Goal: Entertainment & Leisure: Consume media (video, audio)

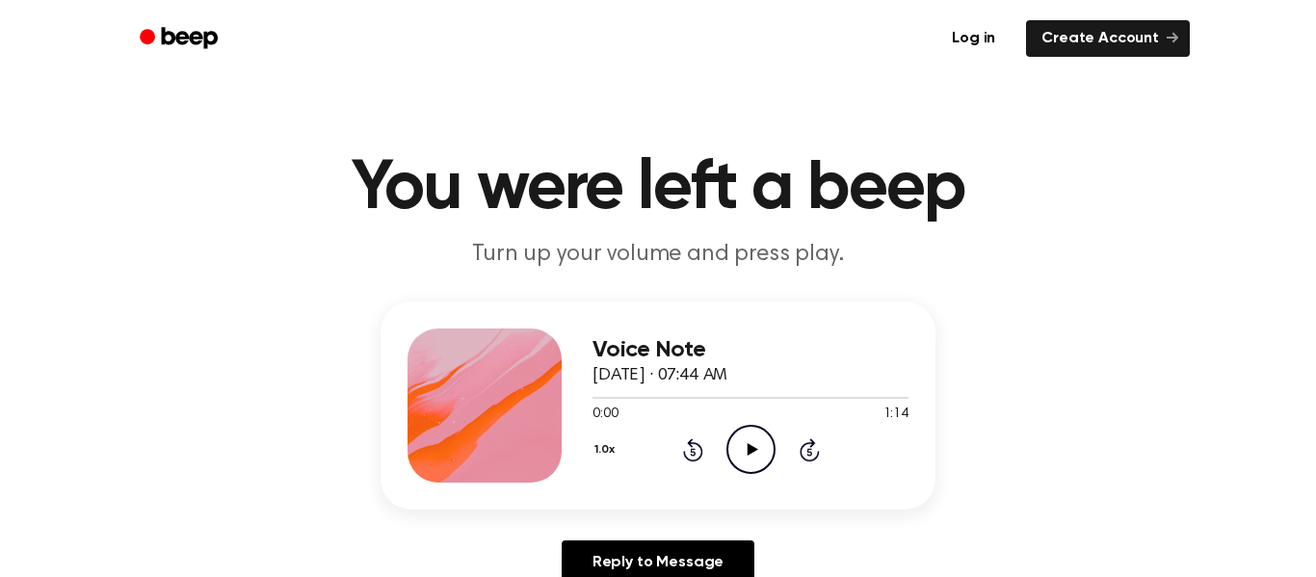
click at [737, 459] on icon "Play Audio" at bounding box center [750, 449] width 49 height 49
click at [608, 452] on button "1.0x" at bounding box center [606, 449] width 29 height 33
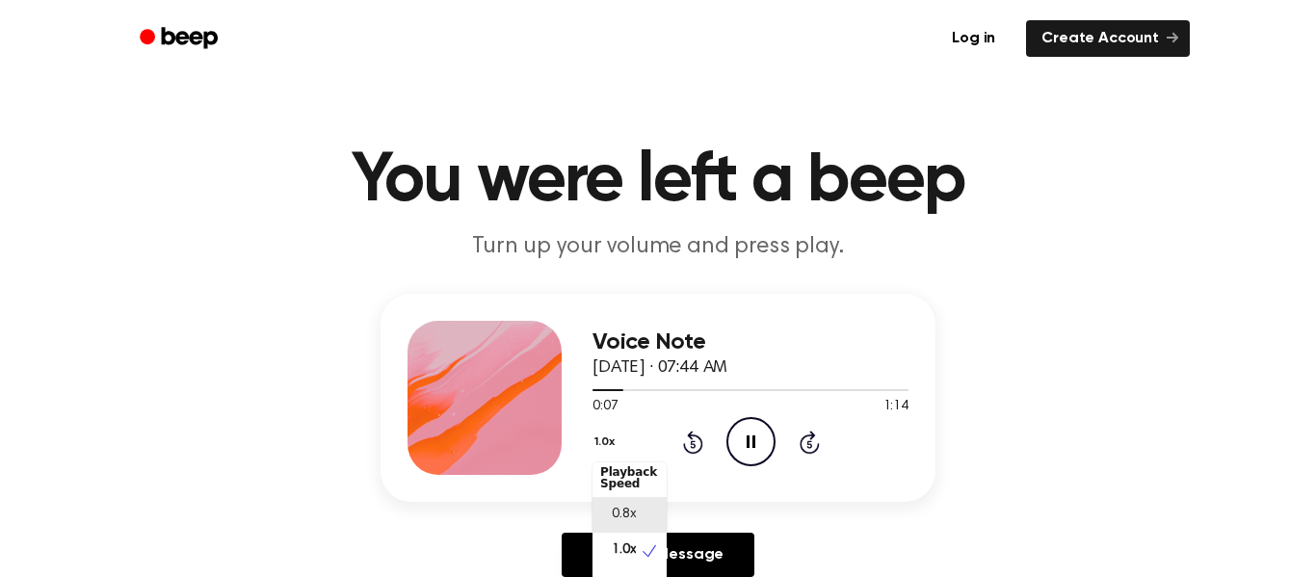
scroll to position [9, 0]
click at [1036, 418] on div "Voice Note September 6, 2024 · 07:44 AM 0:10 1:14 Your browser does not support…" at bounding box center [657, 443] width 1269 height 299
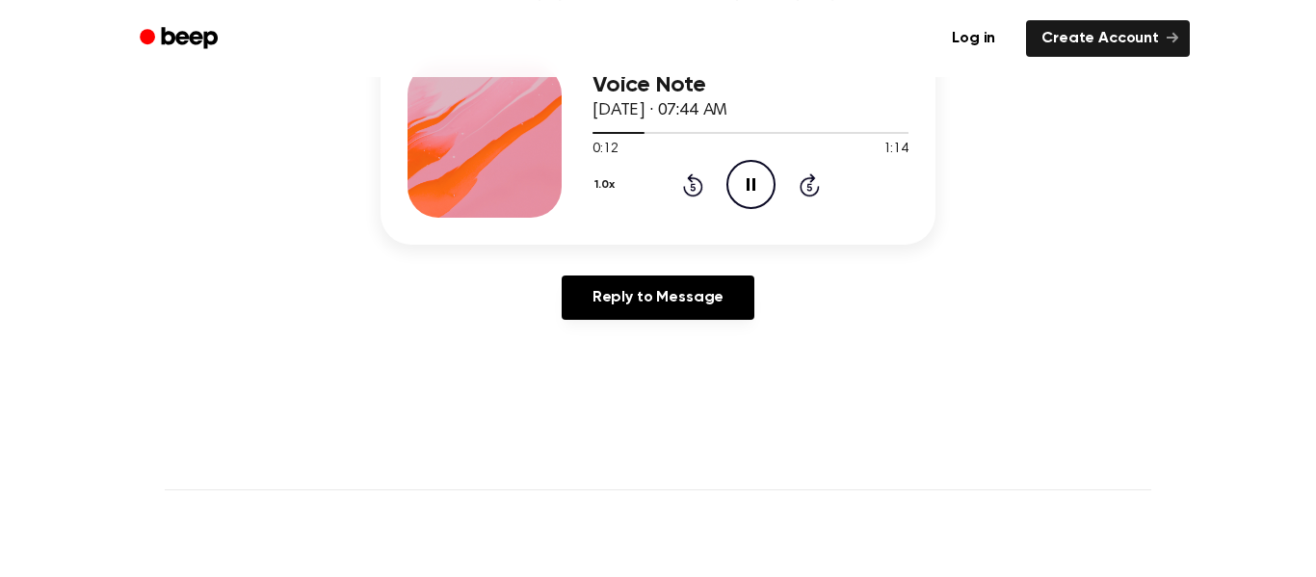
scroll to position [239, 0]
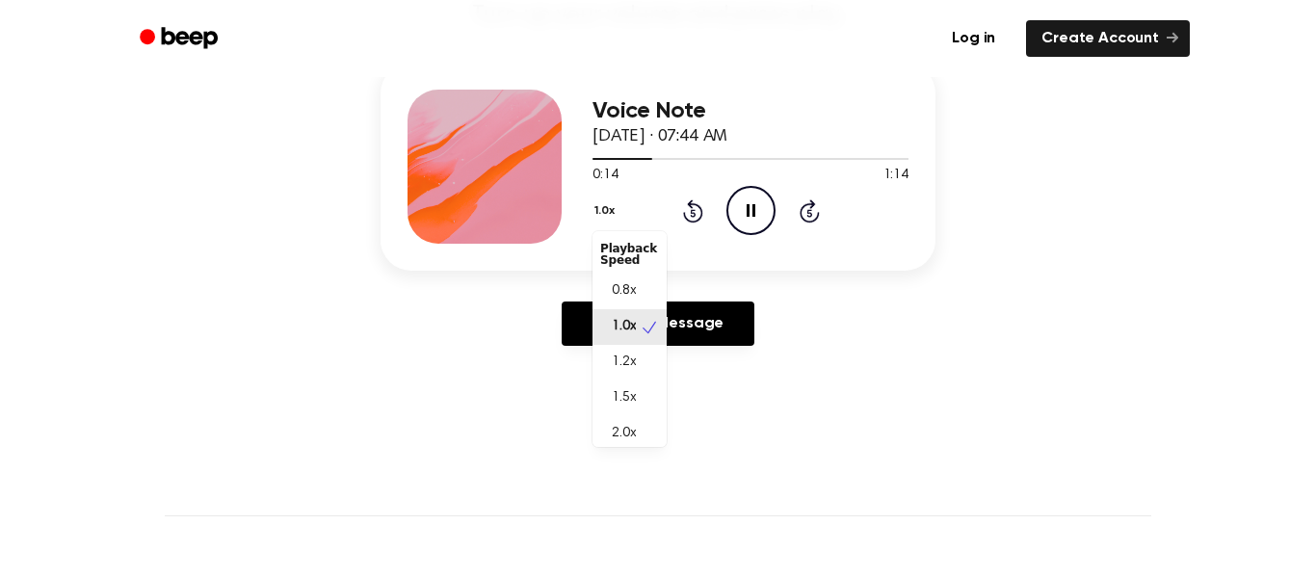
click at [606, 211] on button "1.0x" at bounding box center [606, 211] width 29 height 33
click at [627, 353] on span "1.2x" at bounding box center [624, 354] width 24 height 20
click at [601, 214] on button "1.2x" at bounding box center [606, 211] width 28 height 33
click at [650, 336] on div "1.0x" at bounding box center [629, 327] width 74 height 36
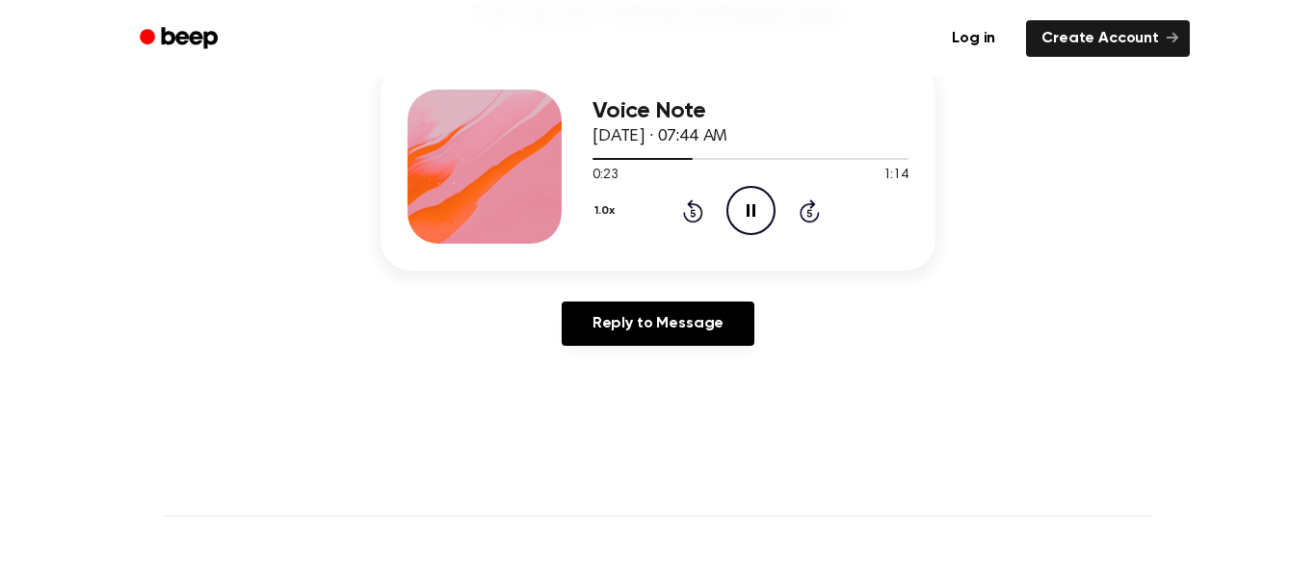
click at [602, 207] on button "1.0x" at bounding box center [606, 211] width 29 height 33
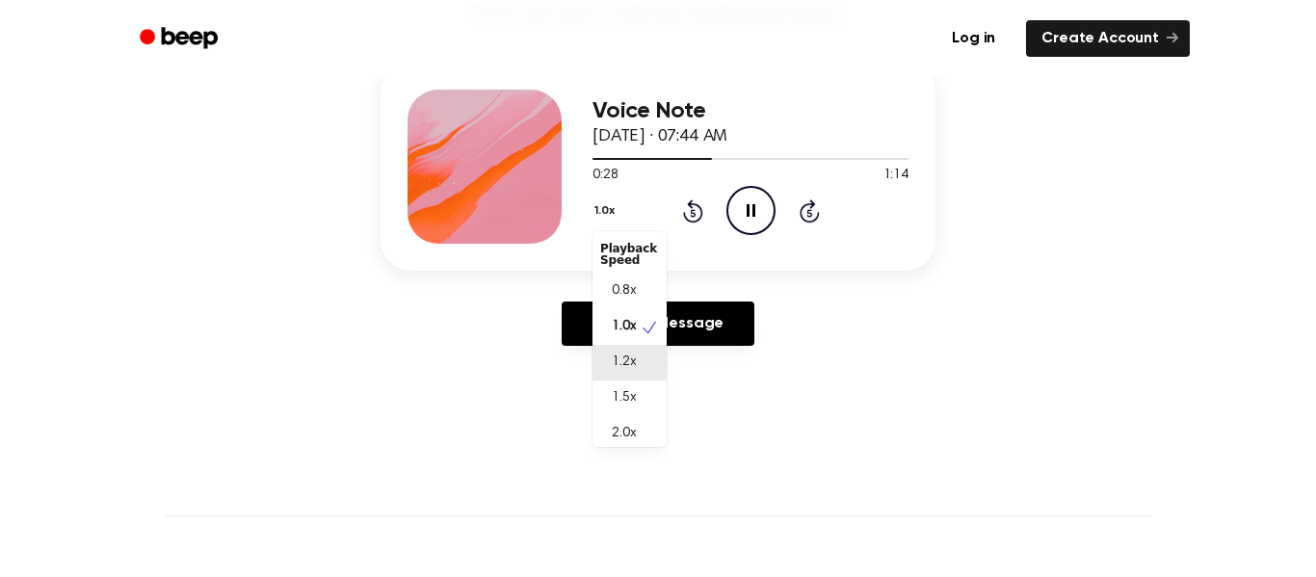
click at [615, 368] on span "1.2x" at bounding box center [624, 363] width 24 height 20
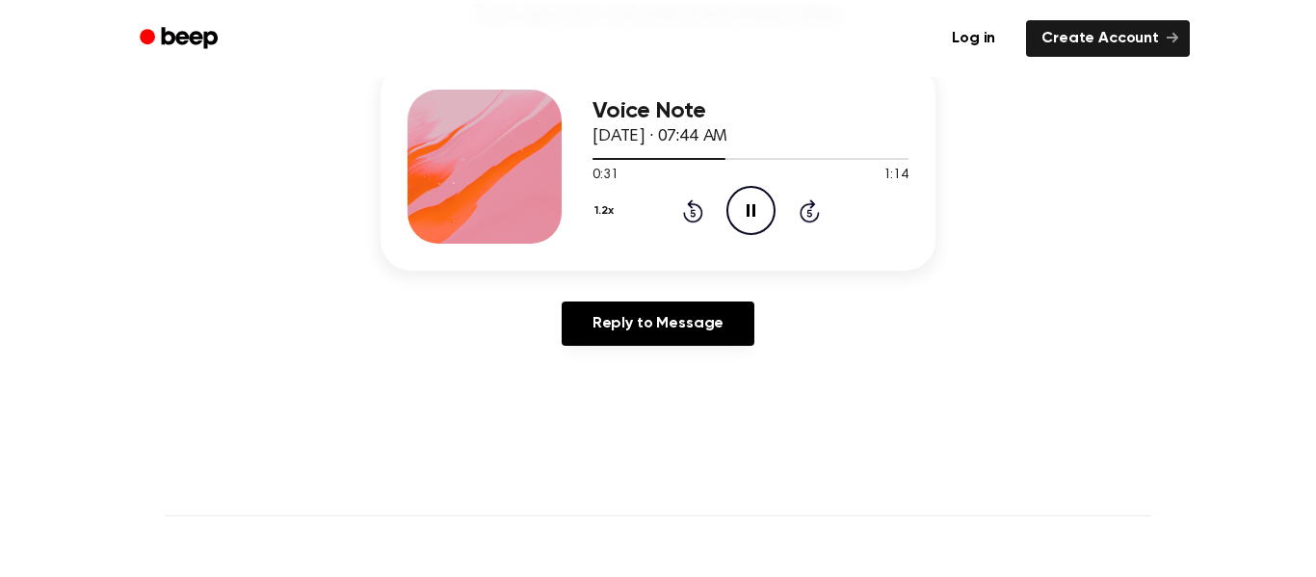
click at [607, 218] on button "1.2x" at bounding box center [606, 211] width 28 height 33
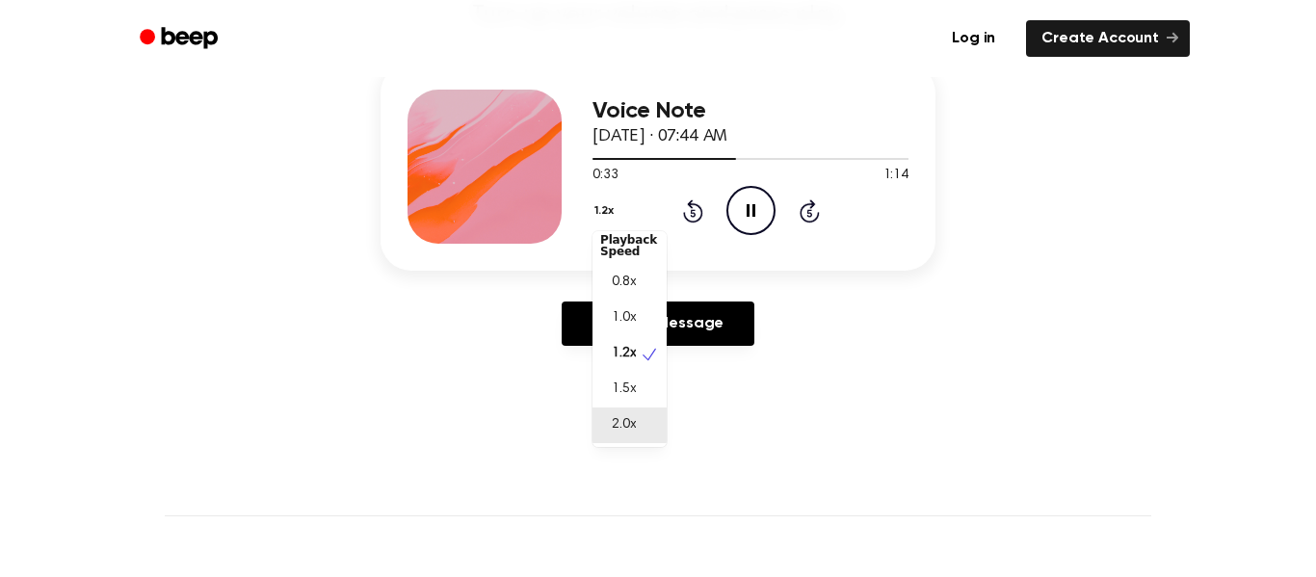
click at [641, 424] on div "2.0x" at bounding box center [629, 425] width 74 height 36
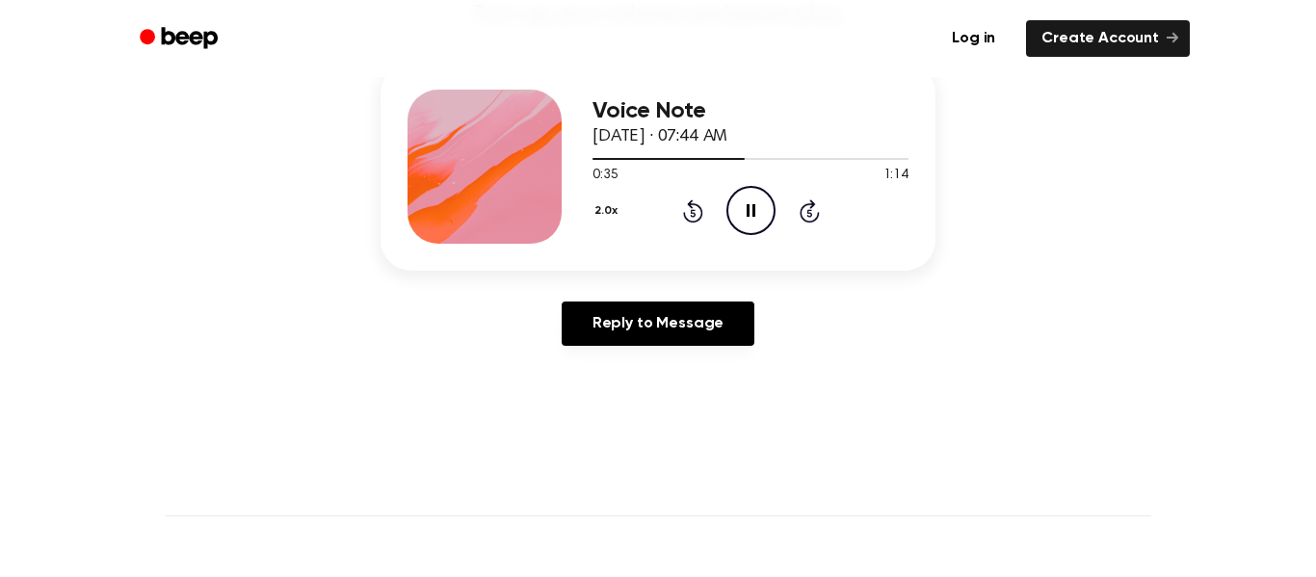
click at [601, 209] on button "2.0x" at bounding box center [608, 211] width 32 height 33
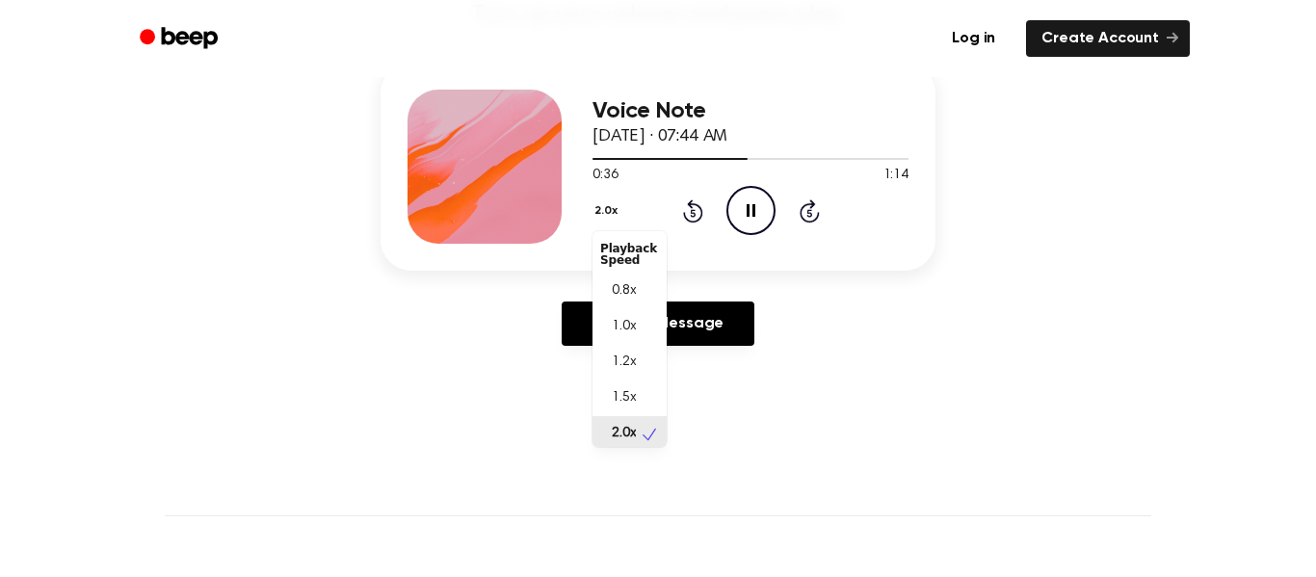
scroll to position [5, 0]
click at [619, 323] on span "1.0x" at bounding box center [624, 322] width 24 height 20
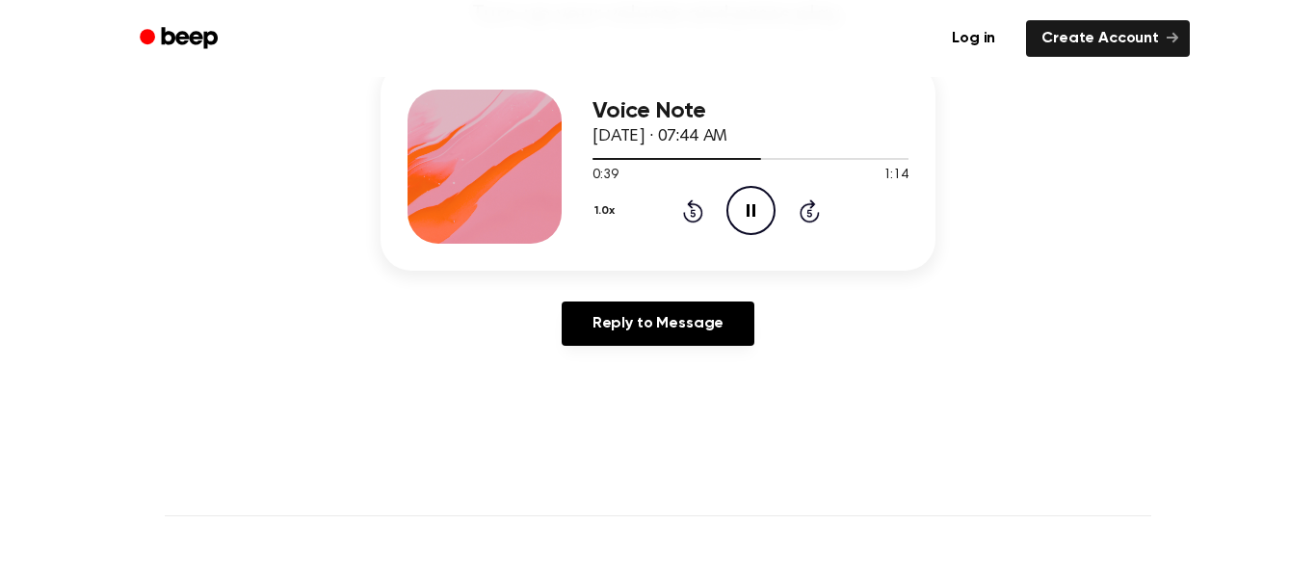
click at [608, 211] on button "1.0x" at bounding box center [606, 211] width 29 height 33
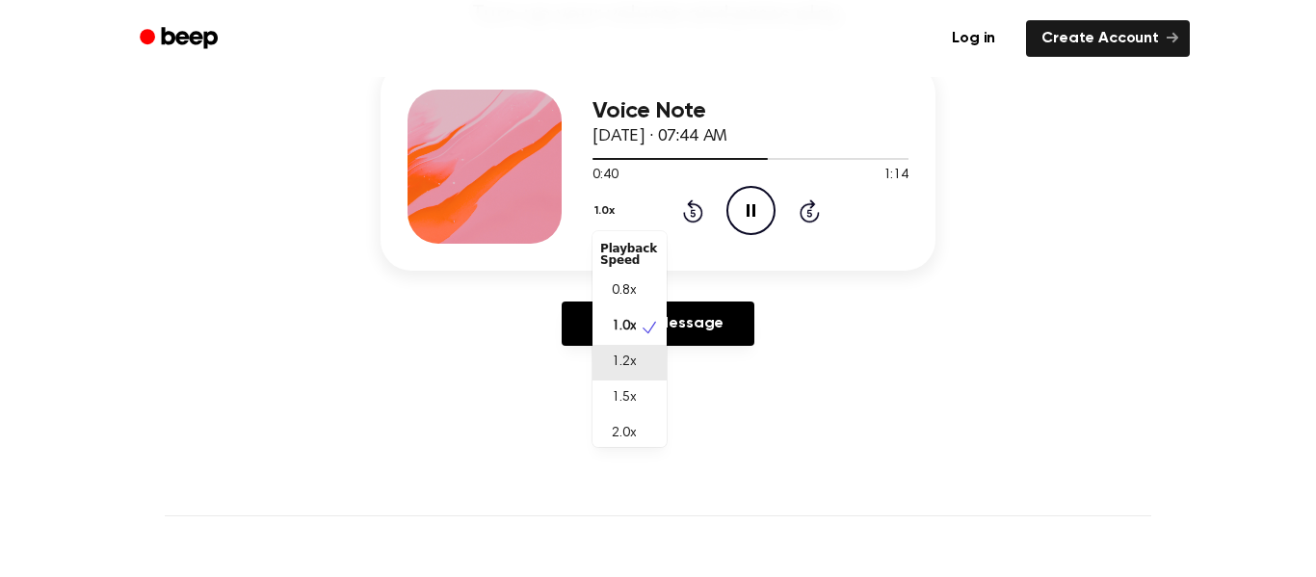
click at [640, 346] on div "1.2x" at bounding box center [629, 363] width 74 height 36
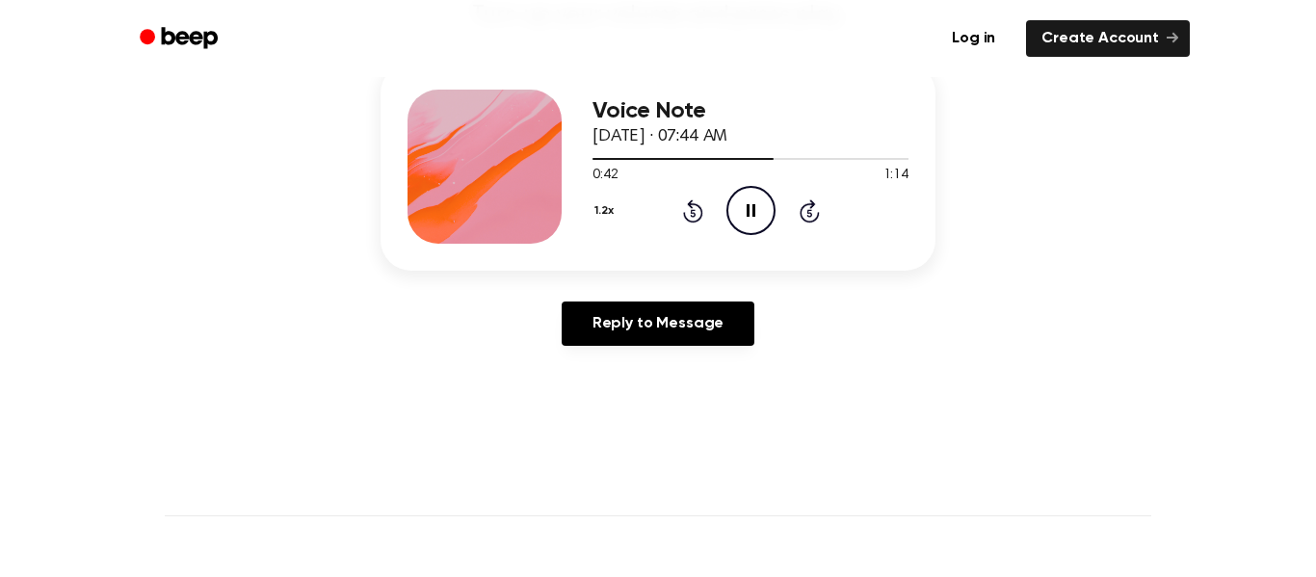
click at [597, 211] on button "1.2x" at bounding box center [606, 211] width 28 height 33
click at [625, 319] on span "1.0x" at bounding box center [624, 327] width 24 height 20
click at [984, 367] on main "You were left a beep Turn up your volume and press play. Voice Note September 6…" at bounding box center [658, 355] width 1316 height 1188
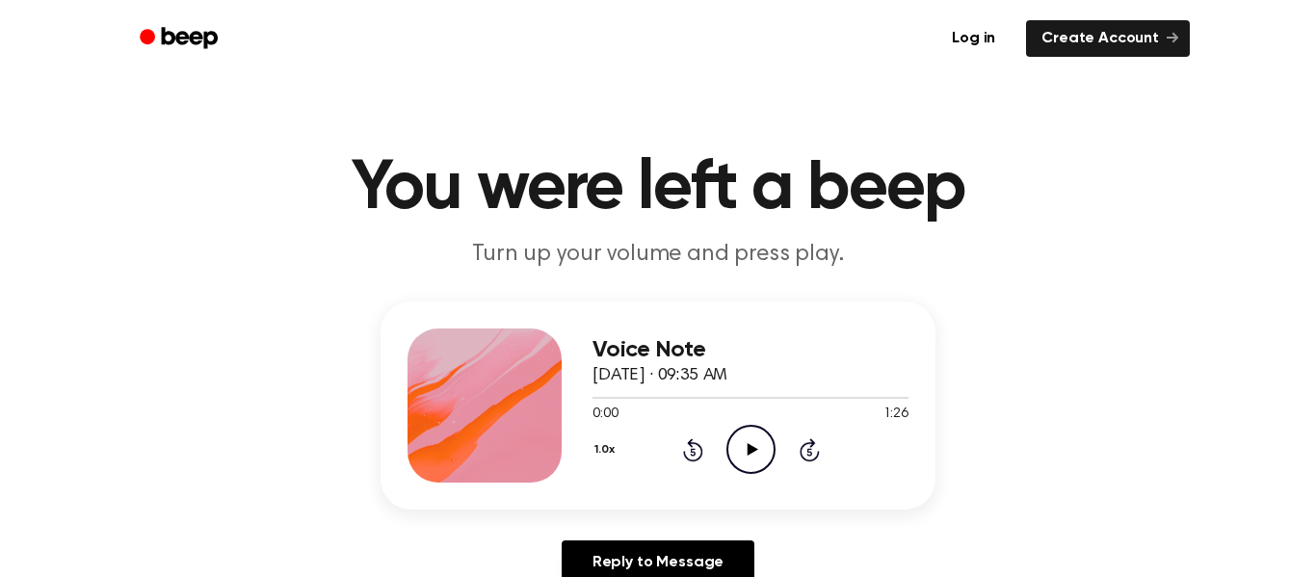
click at [742, 458] on icon "Play Audio" at bounding box center [750, 449] width 49 height 49
click at [742, 458] on icon "Pause Audio" at bounding box center [750, 449] width 49 height 49
click at [742, 458] on icon "Play Audio" at bounding box center [750, 449] width 49 height 49
click at [742, 458] on icon "Pause Audio" at bounding box center [750, 449] width 49 height 49
click at [742, 458] on icon "Play Audio" at bounding box center [750, 449] width 49 height 49
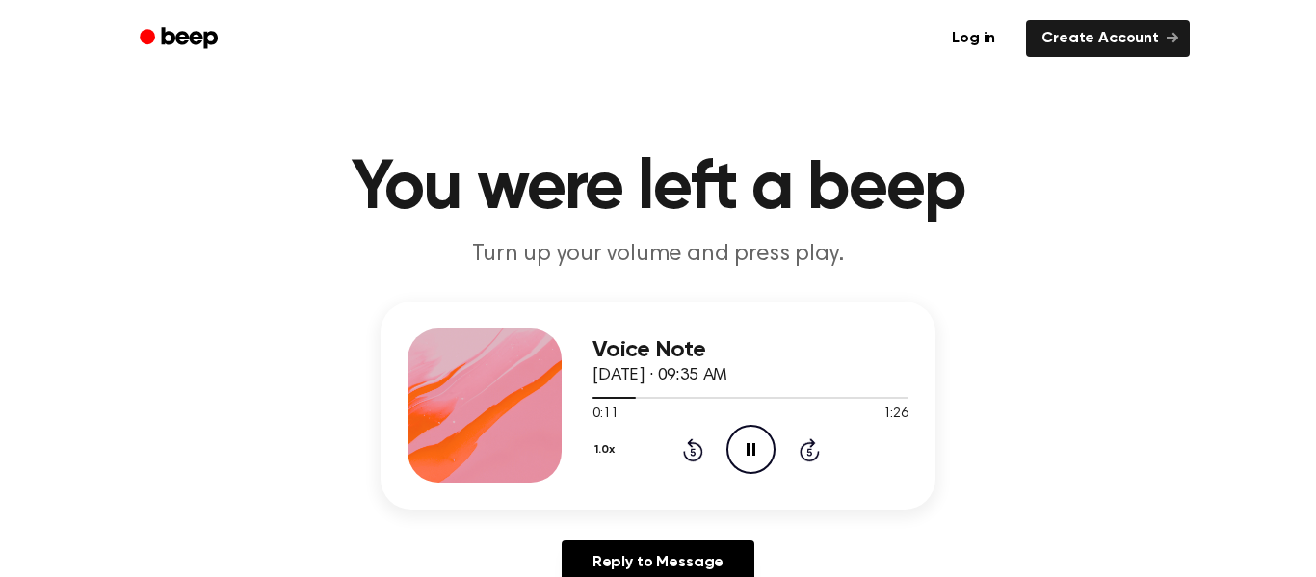
click at [742, 458] on icon "Pause Audio" at bounding box center [750, 449] width 49 height 49
click at [742, 458] on icon "Play Audio" at bounding box center [750, 449] width 49 height 49
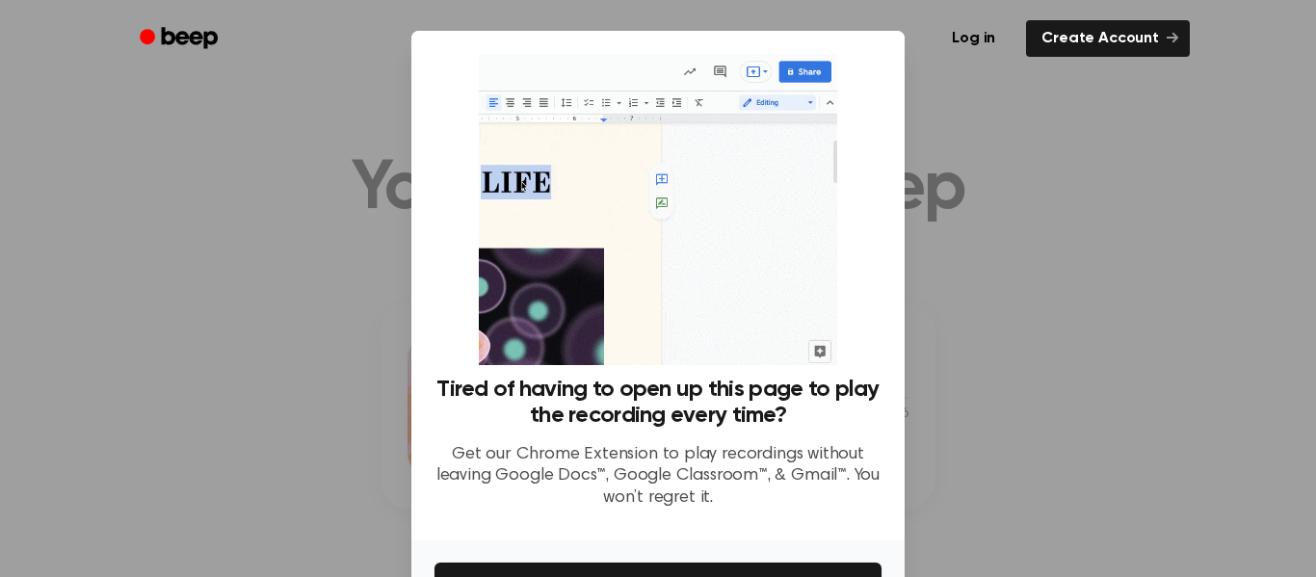
click at [1130, 386] on div at bounding box center [658, 288] width 1316 height 577
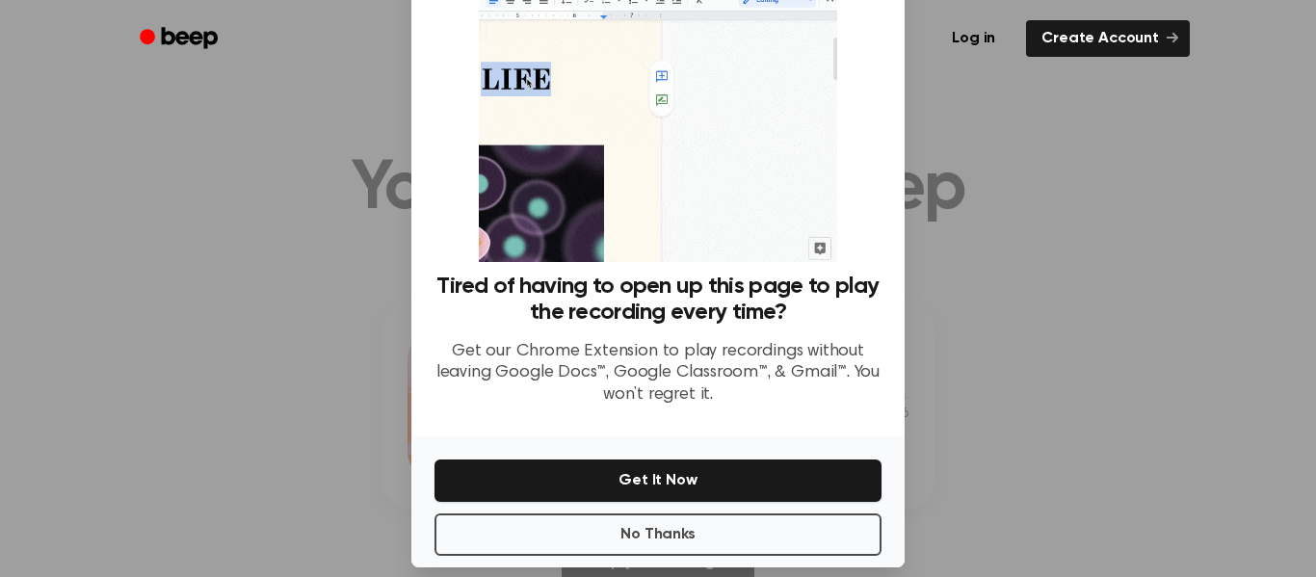
scroll to position [124, 0]
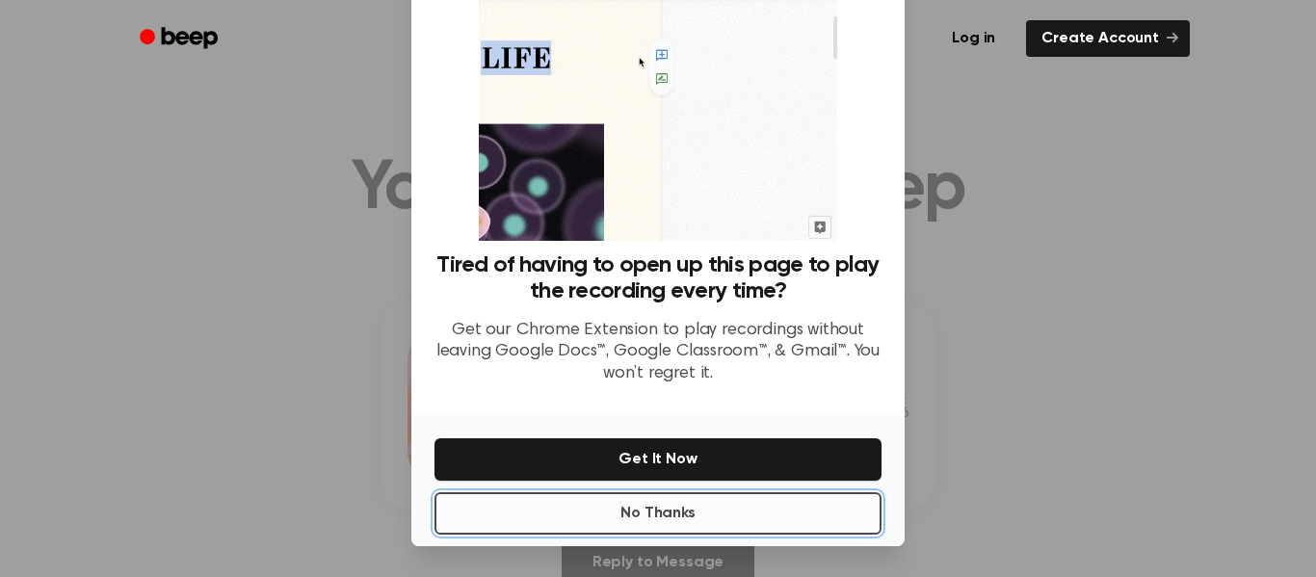
click at [542, 506] on button "No Thanks" at bounding box center [657, 513] width 447 height 42
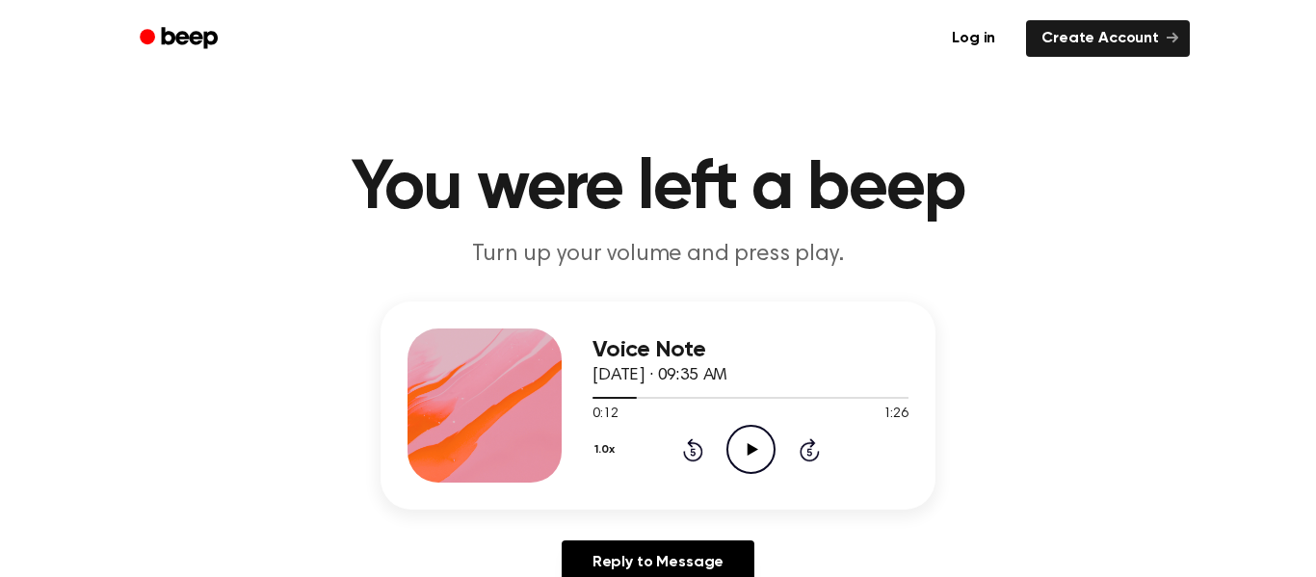
click at [765, 468] on circle at bounding box center [750, 449] width 47 height 47
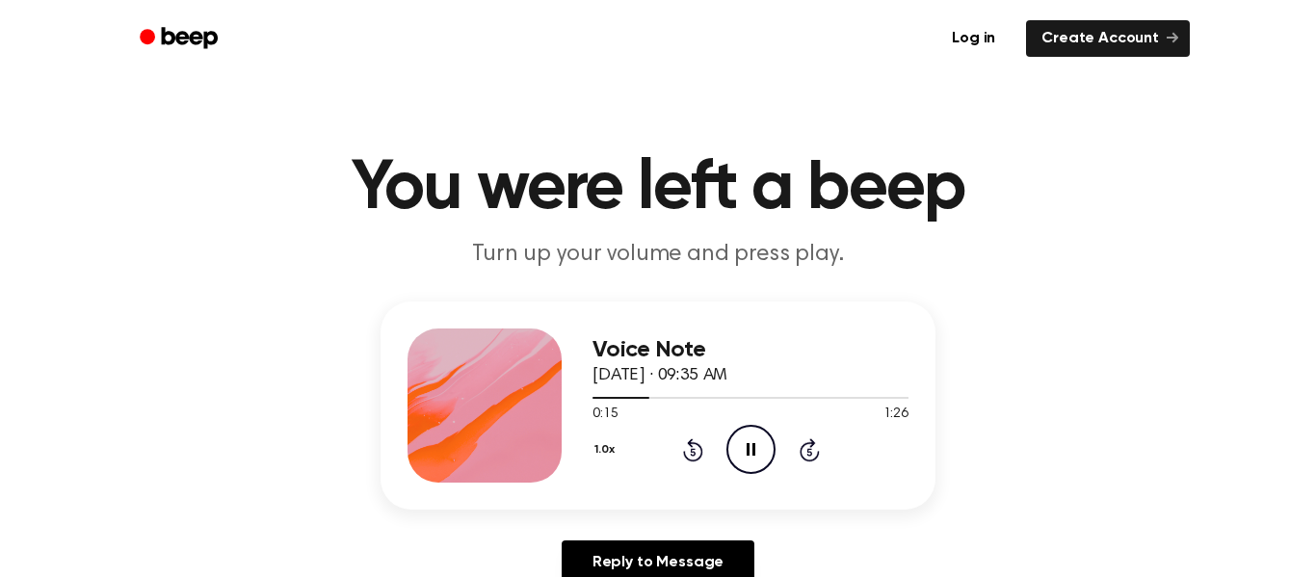
click at [1050, 444] on div "Voice Note September 6, 2024 · 09:35 AM 0:15 1:26 Your browser does not support…" at bounding box center [657, 450] width 1269 height 299
click at [1050, 444] on div "Voice Note September 6, 2024 · 09:35 AM 0:17 1:26 Your browser does not support…" at bounding box center [657, 450] width 1269 height 299
click at [1050, 444] on div "Voice Note September 6, 2024 · 09:35 AM 0:18 1:26 Your browser does not support…" at bounding box center [657, 450] width 1269 height 299
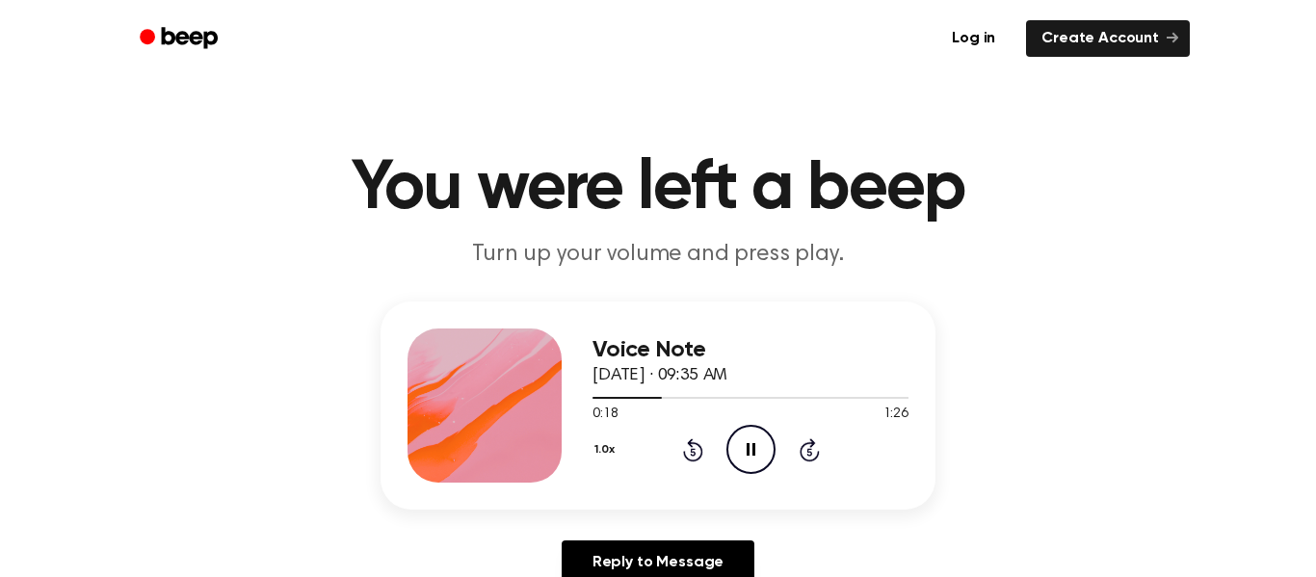
click at [1050, 444] on div "Voice Note September 6, 2024 · 09:35 AM 0:18 1:26 Your browser does not support…" at bounding box center [657, 450] width 1269 height 299
click at [1050, 444] on div "Voice Note September 6, 2024 · 09:35 AM 0:57 1:26 Your browser does not support…" at bounding box center [657, 450] width 1269 height 299
click at [1051, 445] on div "Voice Note September 6, 2024 · 09:35 AM 0:59 1:26 Your browser does not support…" at bounding box center [657, 450] width 1269 height 299
click at [1051, 445] on div "Voice Note September 6, 2024 · 09:35 AM 1:01 1:26 Your browser does not support…" at bounding box center [657, 450] width 1269 height 299
click at [751, 431] on icon "Play Audio" at bounding box center [750, 449] width 49 height 49
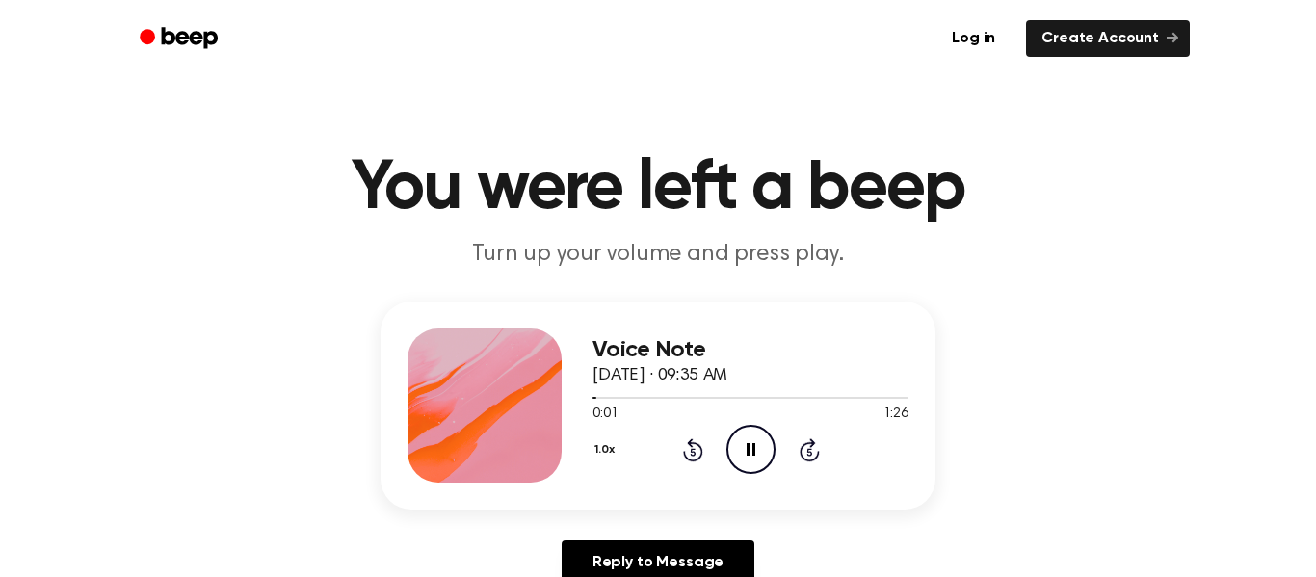
click at [751, 445] on icon "Pause Audio" at bounding box center [750, 449] width 49 height 49
click at [751, 452] on icon at bounding box center [751, 449] width 11 height 13
click at [756, 463] on icon "Play Audio" at bounding box center [750, 449] width 49 height 49
